Goal: Find specific page/section: Find specific page/section

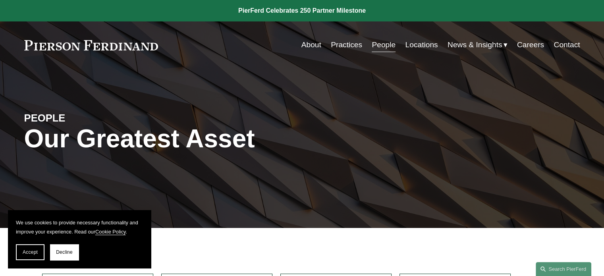
click at [305, 50] on link "About" at bounding box center [311, 44] width 20 height 15
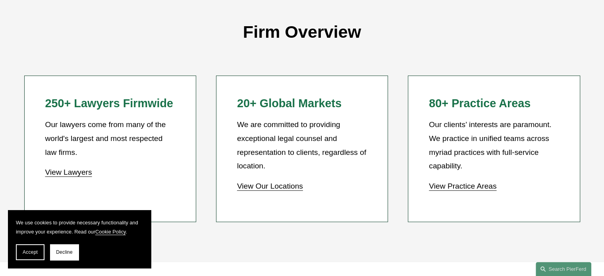
scroll to position [714, 0]
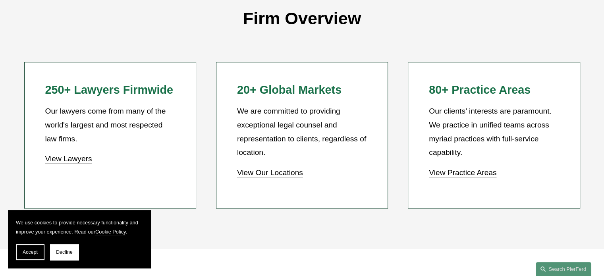
click at [262, 171] on link "View Our Locations" at bounding box center [270, 172] width 66 height 8
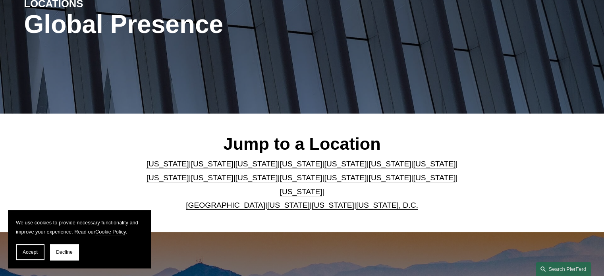
scroll to position [119, 0]
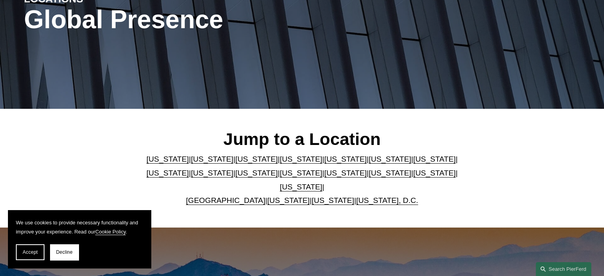
click at [219, 196] on link "United Kingdom" at bounding box center [225, 200] width 79 height 8
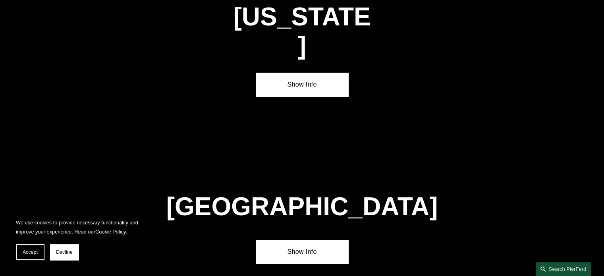
scroll to position [2849, 0]
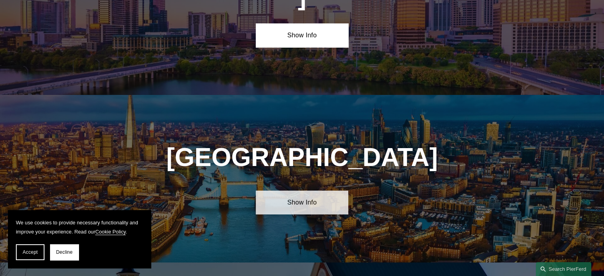
click at [284, 191] on link "Show Info" at bounding box center [302, 203] width 92 height 24
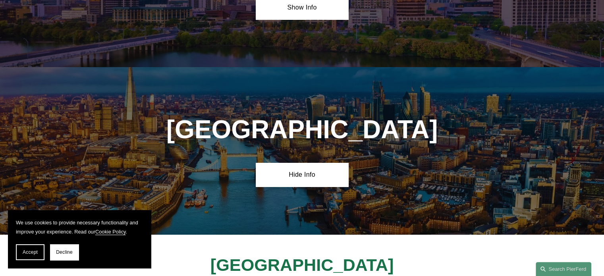
scroll to position [2929, 0]
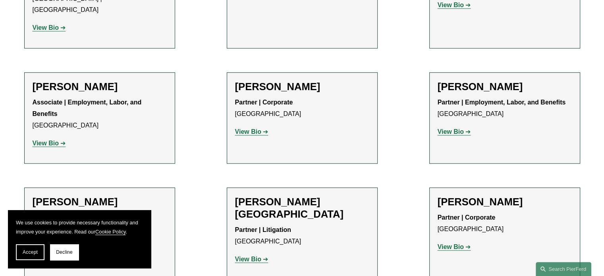
scroll to position [595, 0]
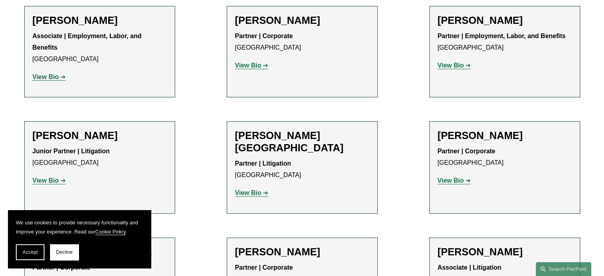
click at [447, 177] on strong "View Bio" at bounding box center [450, 180] width 26 height 7
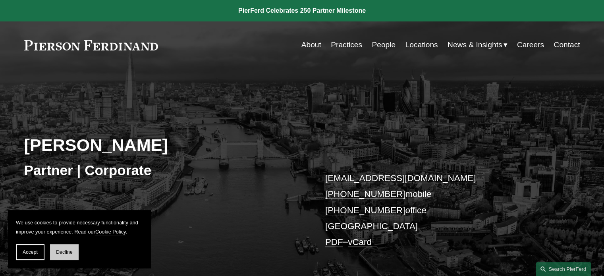
click at [58, 255] on button "Decline" at bounding box center [64, 252] width 29 height 16
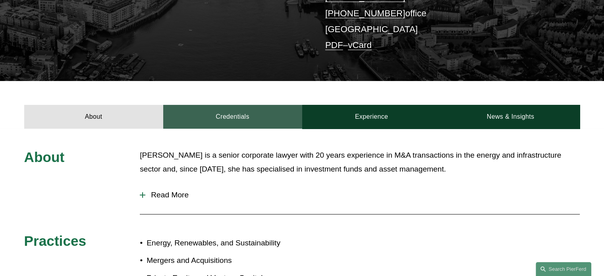
scroll to position [198, 0]
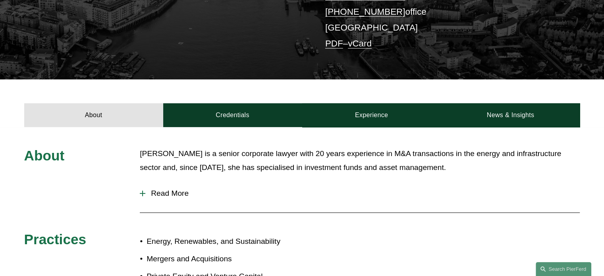
click at [180, 192] on span "Read More" at bounding box center [362, 193] width 434 height 9
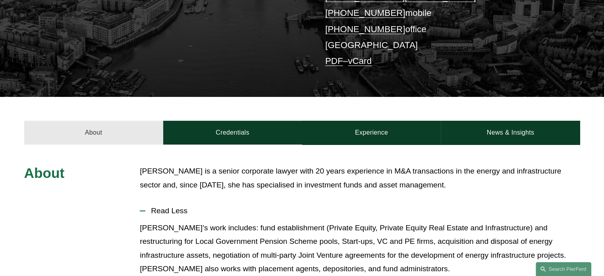
scroll to position [22, 0]
